Goal: Task Accomplishment & Management: Use online tool/utility

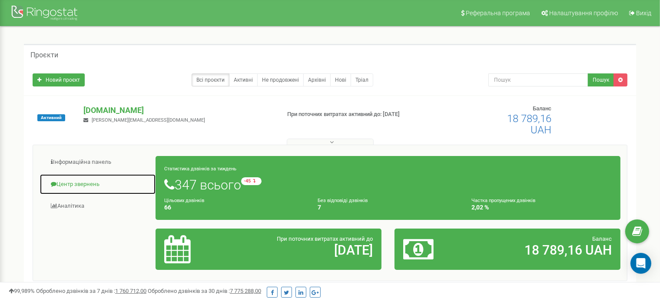
click at [70, 181] on link "Центр звернень" at bounding box center [98, 184] width 116 height 21
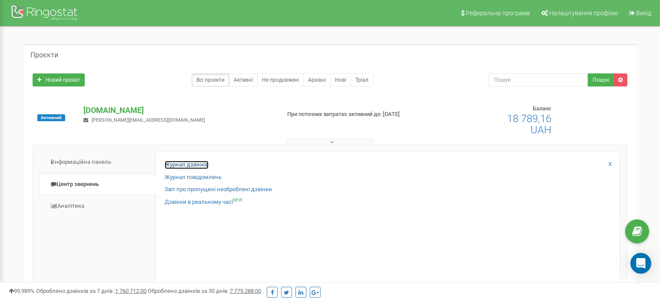
click at [165, 164] on link "Журнал дзвінків" at bounding box center [187, 165] width 44 height 8
